Goal: Task Accomplishment & Management: Manage account settings

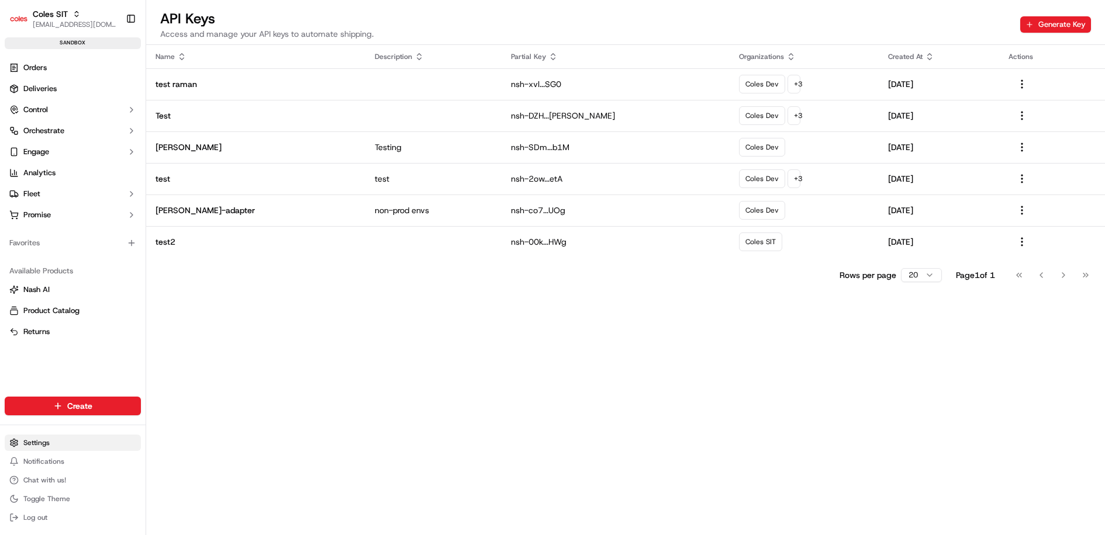
click at [69, 445] on html "Coles SIT [EMAIL_ADDRESS][DOMAIN_NAME] Toggle Sidebar sandbox Orders Deliveries…" at bounding box center [552, 267] width 1105 height 535
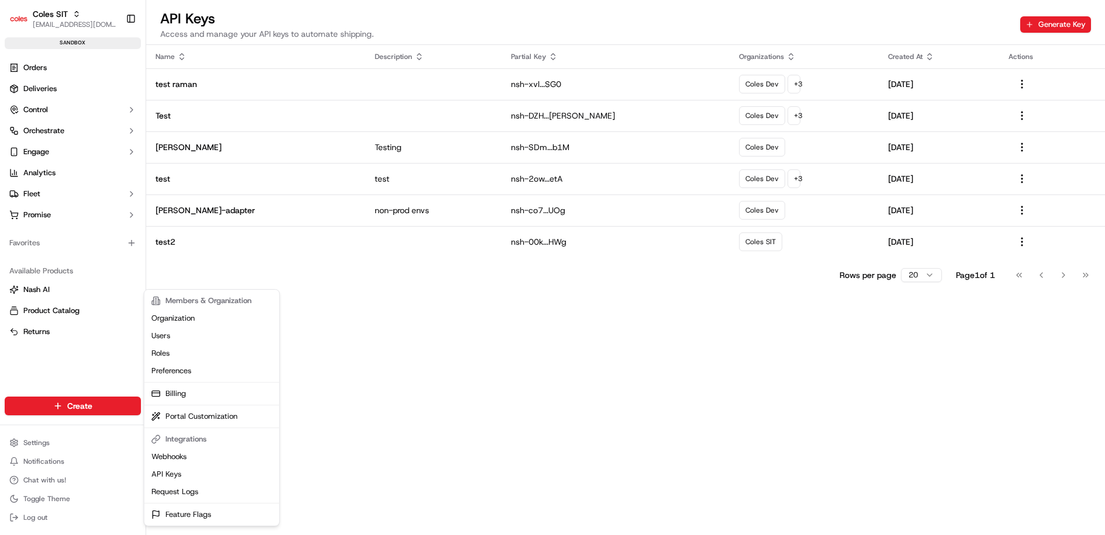
click at [424, 381] on html "Coles SIT [EMAIL_ADDRESS][DOMAIN_NAME] Toggle Sidebar sandbox Orders Deliveries…" at bounding box center [552, 267] width 1105 height 535
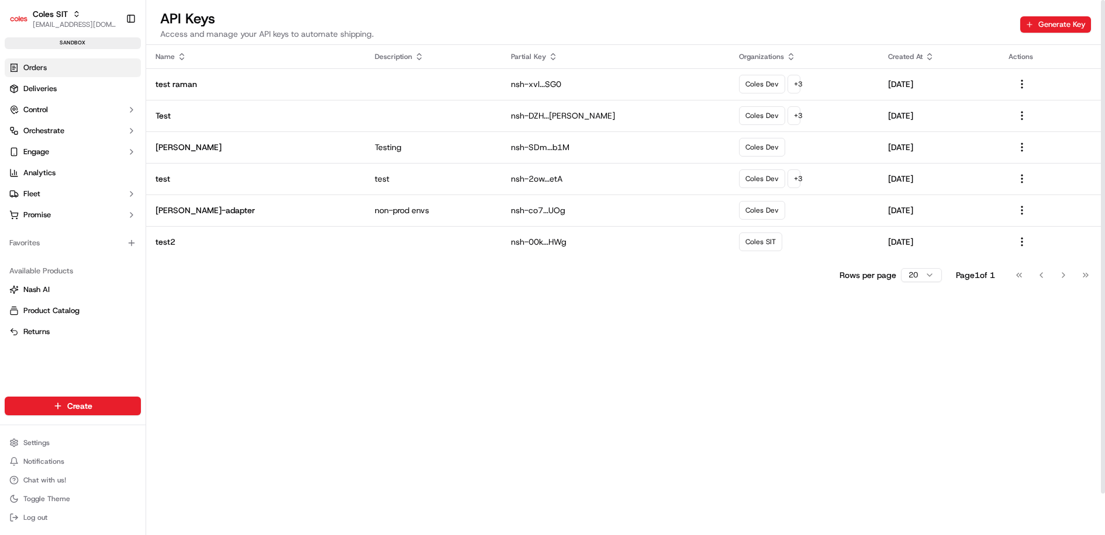
click at [69, 60] on link "Orders" at bounding box center [73, 67] width 136 height 19
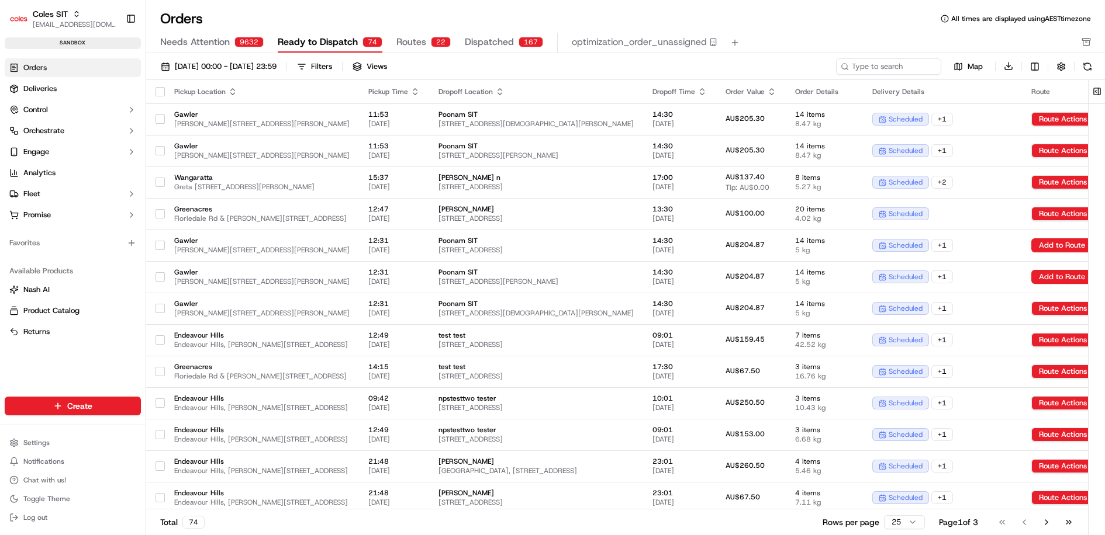
click at [704, 89] on icon "button" at bounding box center [702, 89] width 4 height 2
click at [847, 123] on button "Dropoff Start Time (Latest)" at bounding box center [840, 122] width 109 height 14
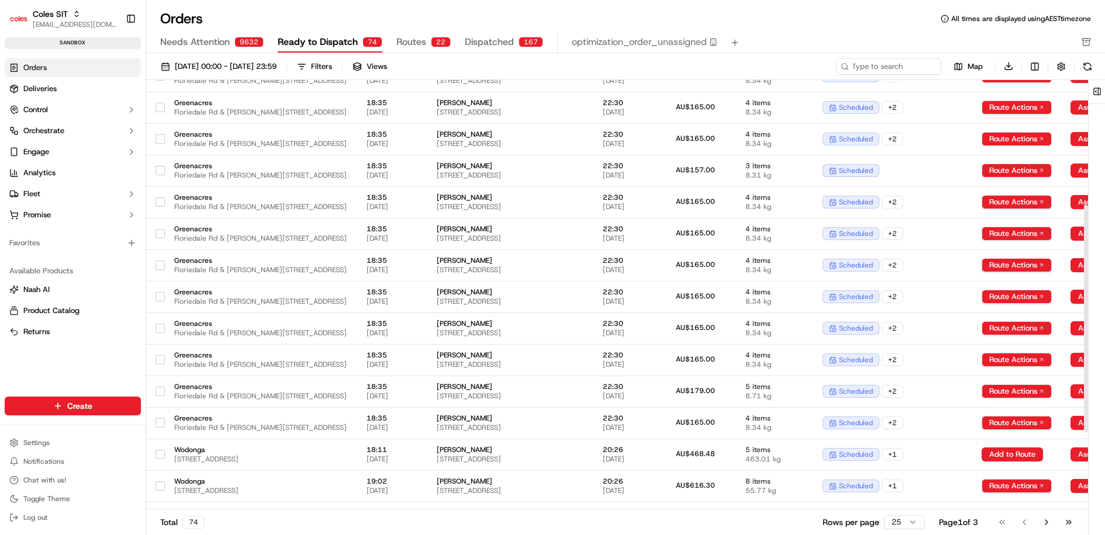
scroll to position [241, 2]
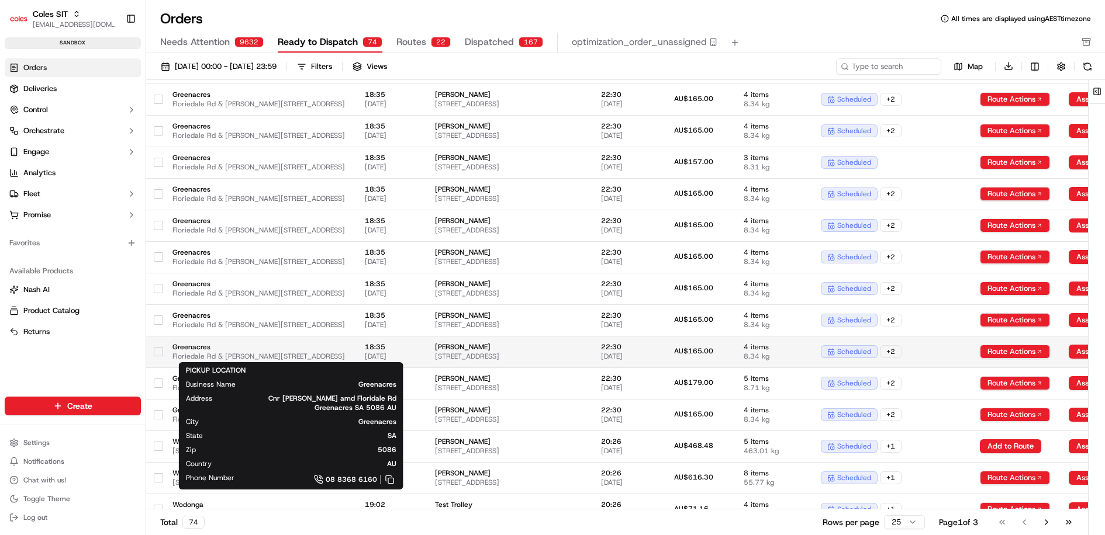
click at [264, 346] on span "Greenacres" at bounding box center [259, 346] width 174 height 9
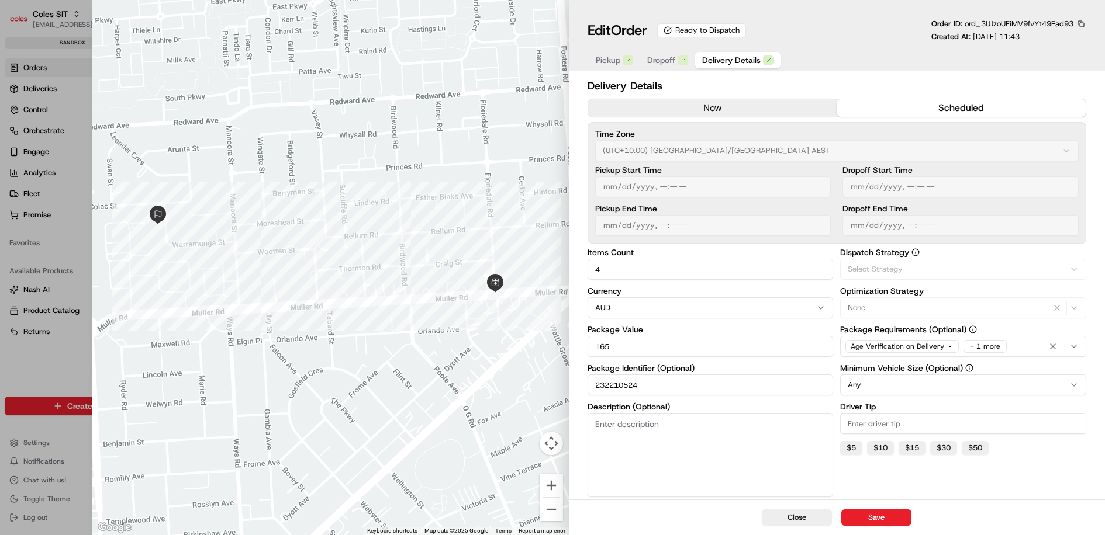
click at [728, 59] on span "Delivery Details" at bounding box center [731, 60] width 58 height 12
click at [619, 380] on input "232210524" at bounding box center [710, 385] width 246 height 21
click at [864, 268] on span "Via Automation" at bounding box center [874, 269] width 54 height 11
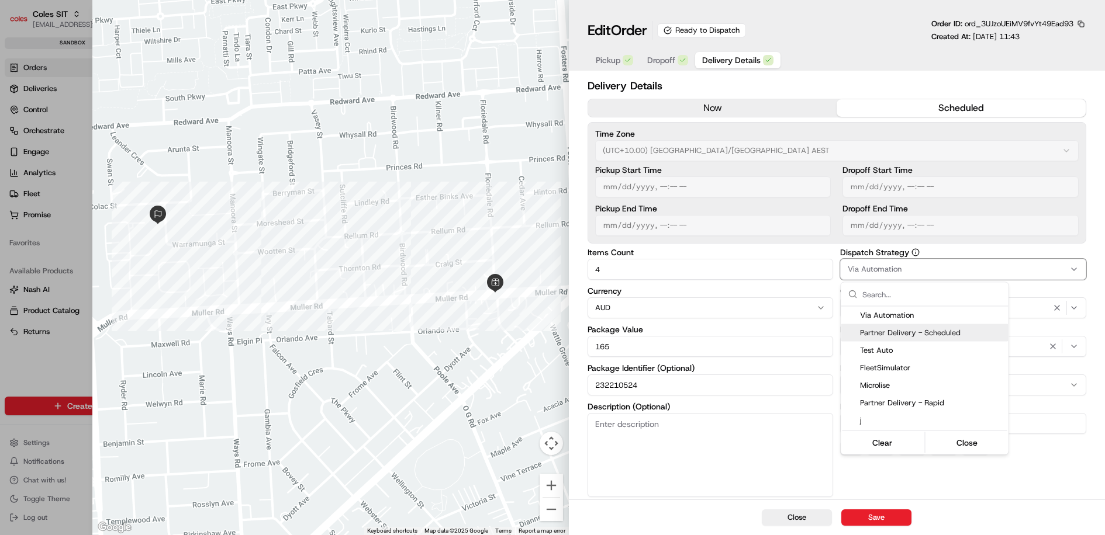
click at [904, 334] on span "Partner Delivery - Scheduled" at bounding box center [932, 333] width 144 height 11
click at [905, 486] on div at bounding box center [552, 267] width 1105 height 535
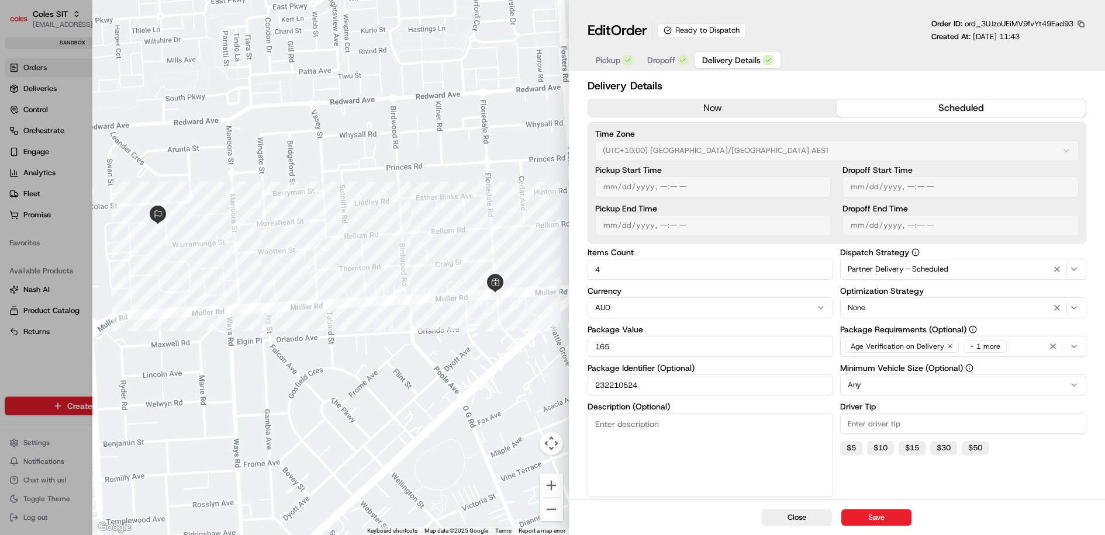
click at [602, 385] on input "232210524" at bounding box center [710, 385] width 246 height 21
click at [884, 518] on button "Save" at bounding box center [876, 518] width 70 height 16
type input "1"
